Goal: Task Accomplishment & Management: Manage account settings

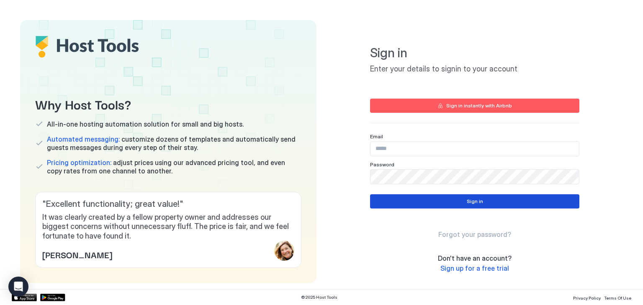
click at [462, 196] on button "Sign in" at bounding box center [474, 202] width 209 height 14
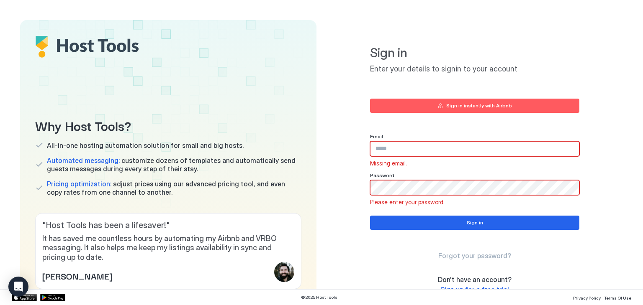
click at [472, 106] on div "Sign in instantly with Airbnb" at bounding box center [479, 106] width 66 height 8
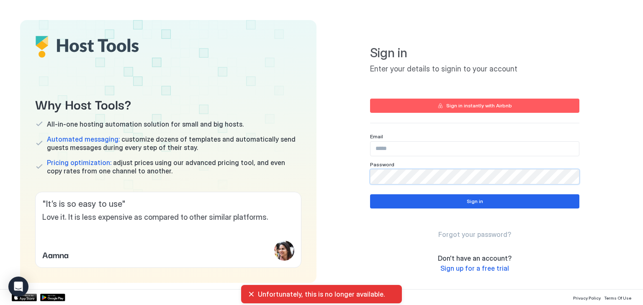
click at [429, 131] on div "Sign in Enter your details to signin to your account Sign in instantly with Air…" at bounding box center [474, 134] width 209 height 209
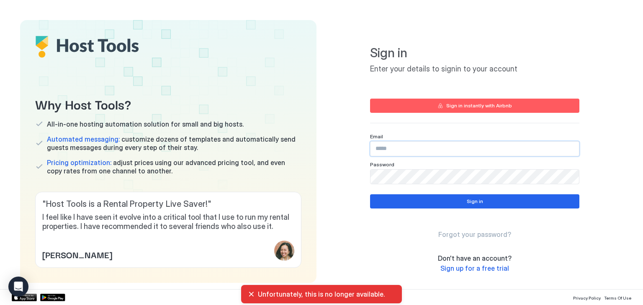
click at [429, 149] on input "Input Field" at bounding box center [474, 149] width 208 height 14
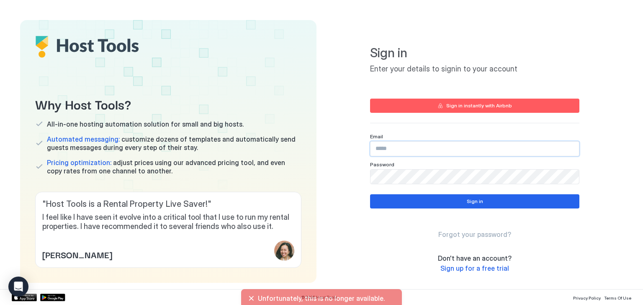
click at [429, 149] on input "Input Field" at bounding box center [474, 149] width 208 height 14
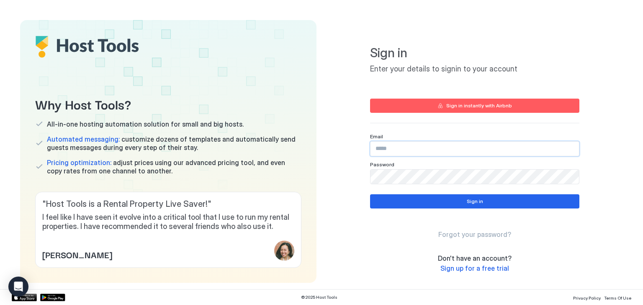
click at [429, 149] on input "Input Field" at bounding box center [474, 149] width 208 height 14
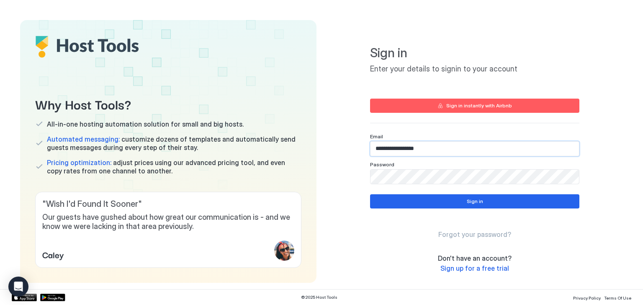
type input "**********"
click at [542, 140] on div "Password" at bounding box center [474, 136] width 209 height 6
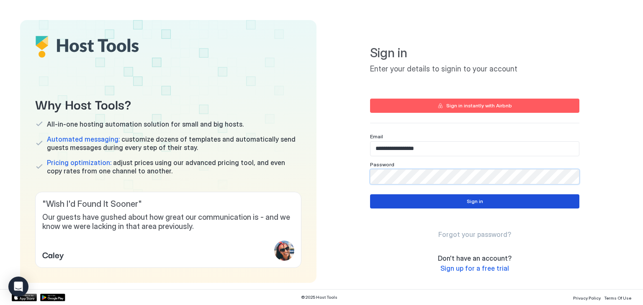
click at [432, 203] on button "Sign in" at bounding box center [474, 202] width 209 height 14
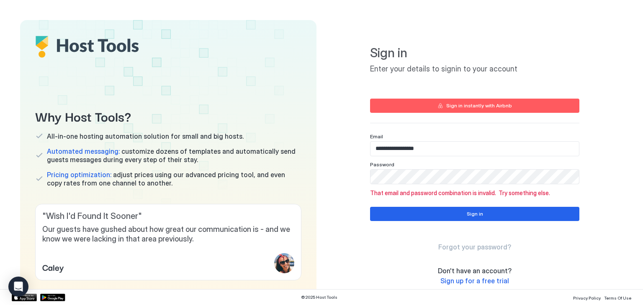
click at [475, 280] on span "Sign up for a free trial" at bounding box center [474, 281] width 69 height 8
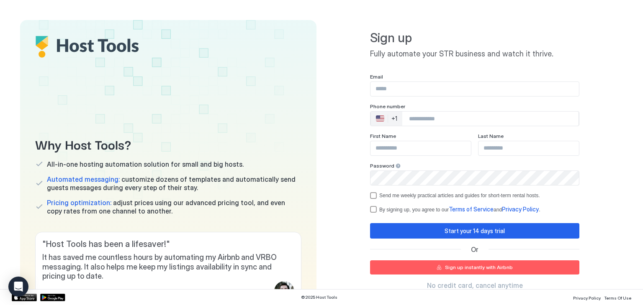
click at [395, 95] on input "Input Field" at bounding box center [474, 89] width 208 height 14
click at [398, 90] on input "Input Field" at bounding box center [474, 89] width 208 height 14
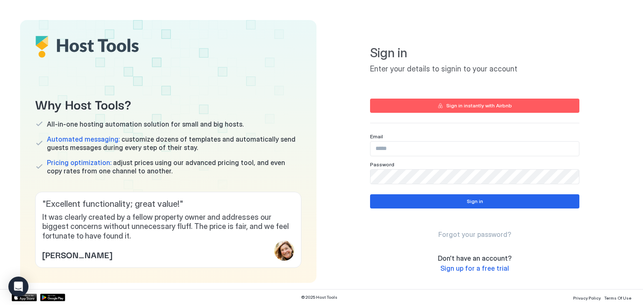
click at [452, 110] on button "Sign in instantly with Airbnb" at bounding box center [474, 106] width 209 height 14
click at [395, 156] on div at bounding box center [474, 148] width 209 height 15
click at [398, 151] on input "Input Field" at bounding box center [474, 149] width 208 height 14
type input "**********"
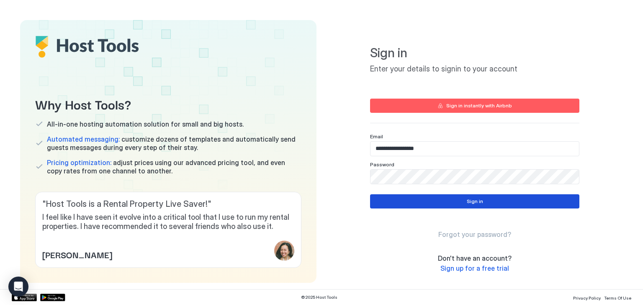
click at [424, 195] on button "Sign in" at bounding box center [474, 202] width 209 height 14
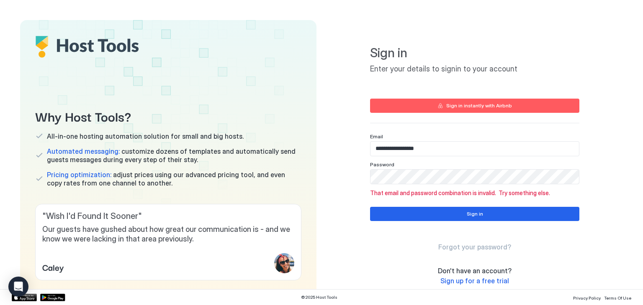
click at [443, 244] on span "Forgot your password?" at bounding box center [474, 247] width 73 height 8
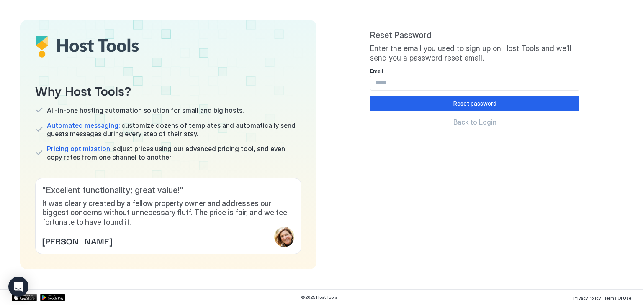
click at [430, 83] on input "Input Field" at bounding box center [474, 83] width 208 height 14
type input "**********"
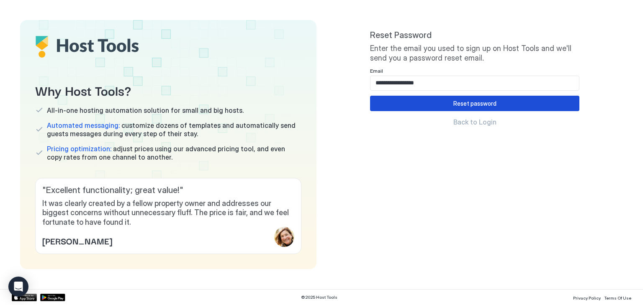
click at [434, 105] on button "Reset password" at bounding box center [474, 103] width 209 height 15
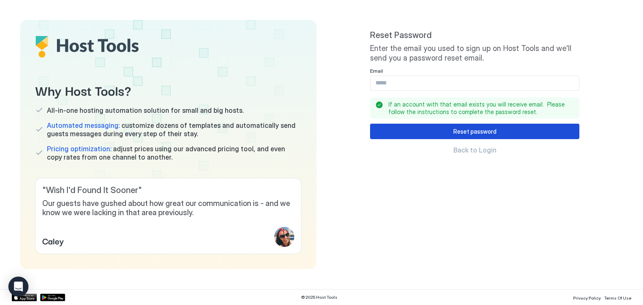
click at [465, 137] on button "Reset password" at bounding box center [474, 131] width 209 height 15
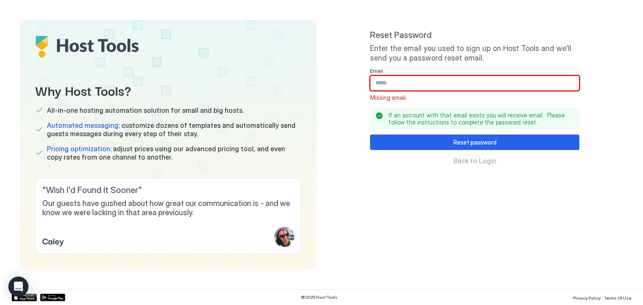
click at [426, 89] on div "Email Missing email." at bounding box center [474, 85] width 209 height 34
click at [425, 80] on input "Input Field" at bounding box center [474, 83] width 208 height 14
type input "**********"
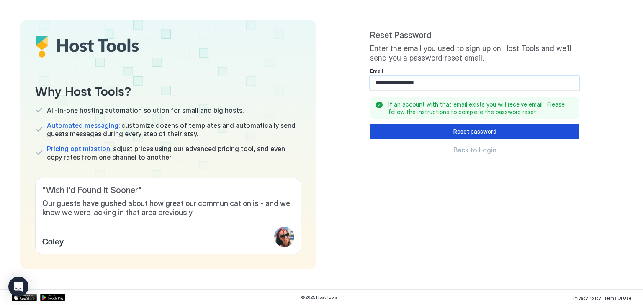
click at [421, 124] on button "Reset password" at bounding box center [474, 131] width 209 height 15
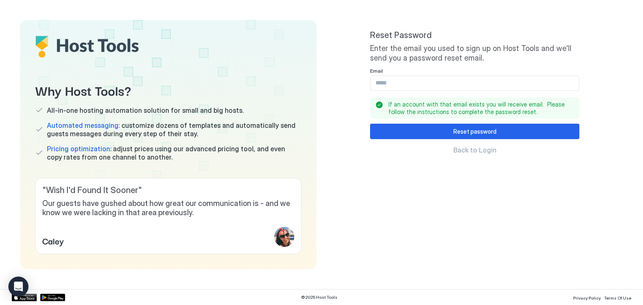
click at [475, 149] on span "Back to Login" at bounding box center [474, 150] width 43 height 8
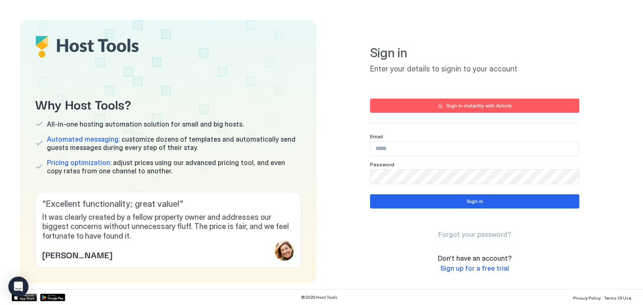
click at [474, 151] on input "Input Field" at bounding box center [474, 149] width 208 height 14
type input "**********"
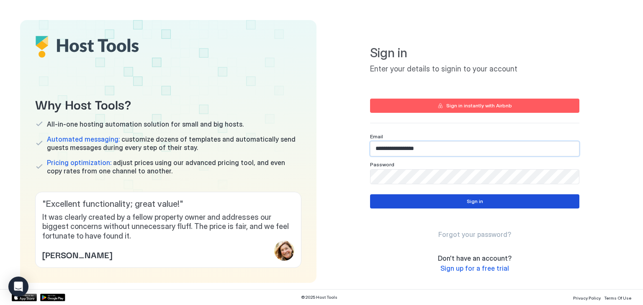
click at [454, 198] on button "Sign in" at bounding box center [474, 202] width 209 height 14
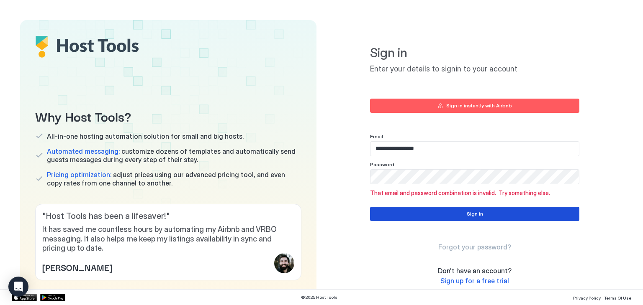
click at [467, 217] on div "Sign in" at bounding box center [475, 214] width 16 height 8
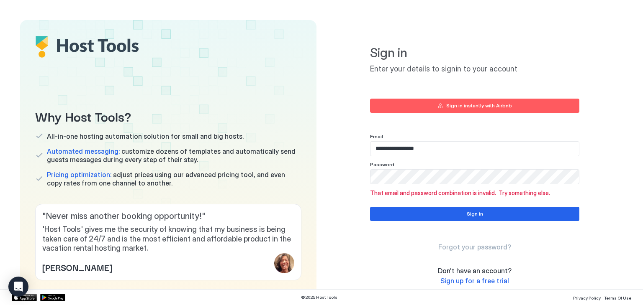
click at [462, 283] on span "Sign up for a free trial" at bounding box center [474, 281] width 69 height 8
